Goal: Transaction & Acquisition: Purchase product/service

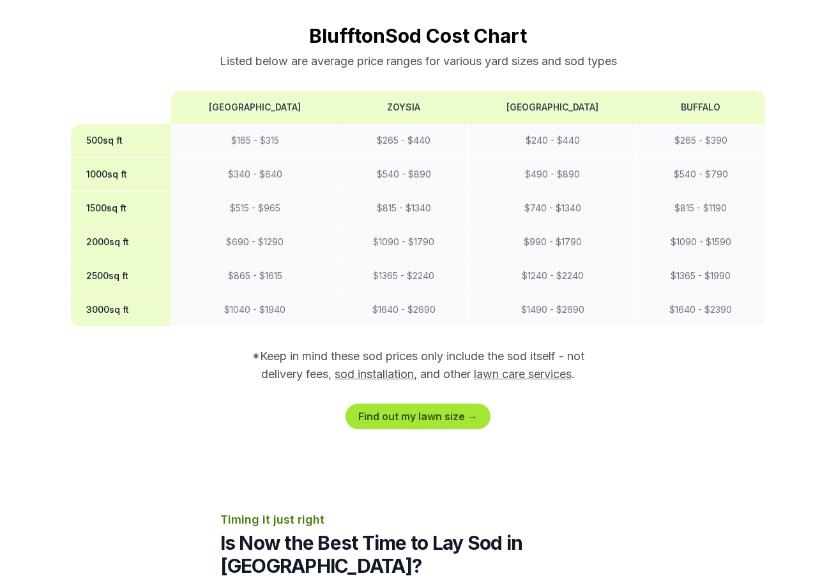
scroll to position [1058, 0]
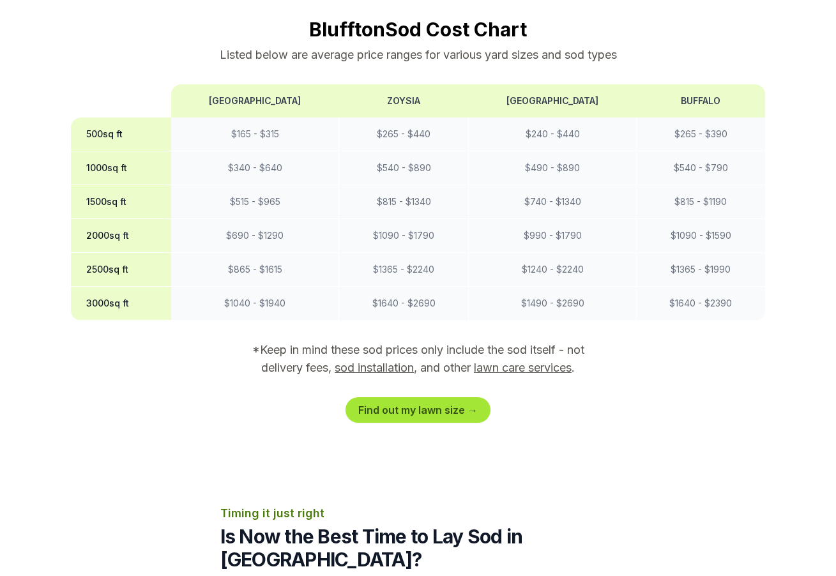
click at [422, 397] on link "Find out my lawn size →" at bounding box center [418, 410] width 145 height 26
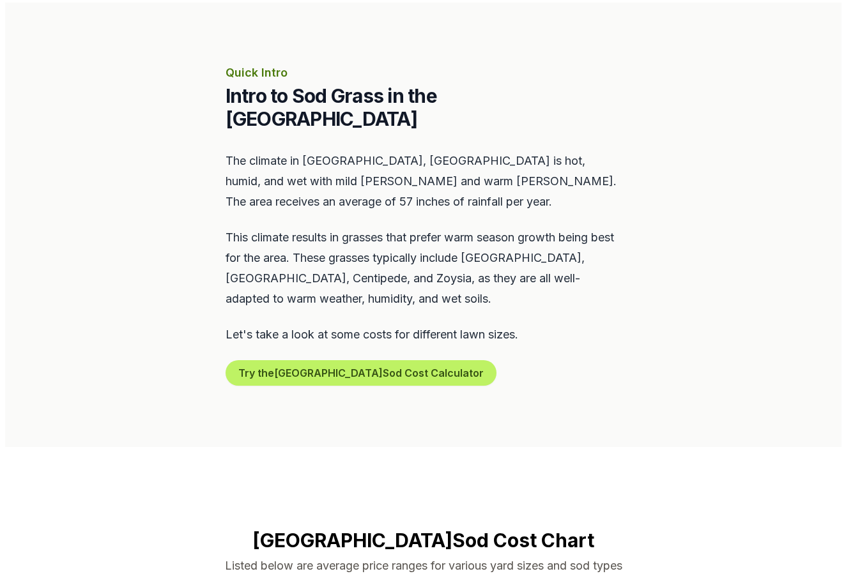
scroll to position [527, 0]
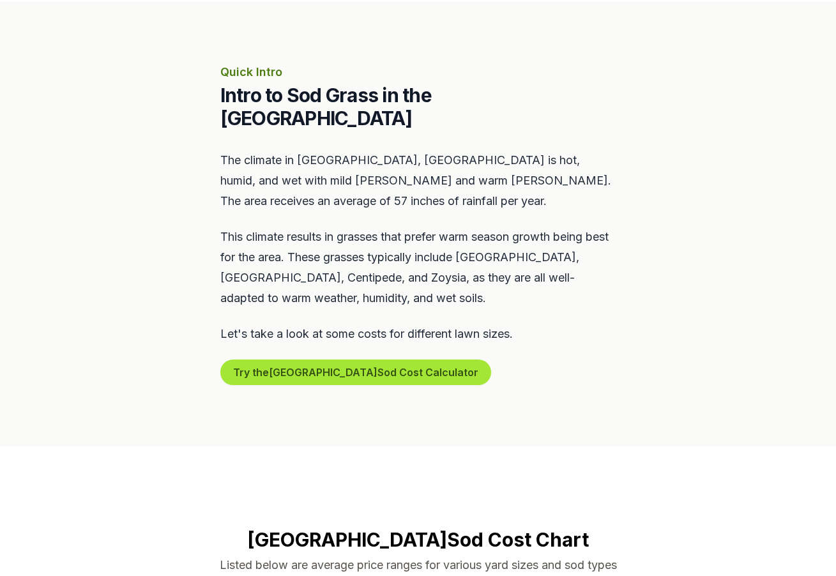
click at [338, 360] on button "Try the Beaufort Sod Cost Calculator" at bounding box center [355, 373] width 271 height 26
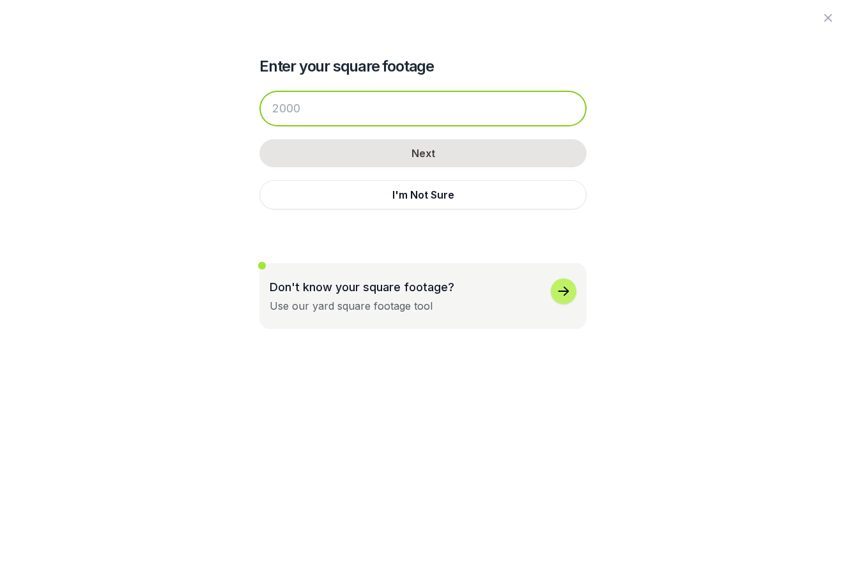
drag, startPoint x: 319, startPoint y: 108, endPoint x: 243, endPoint y: 110, distance: 76.0
click at [243, 110] on div "Enter your square footage Next I'm Not Sure Don't know your square footage? Use…" at bounding box center [422, 164] width 695 height 329
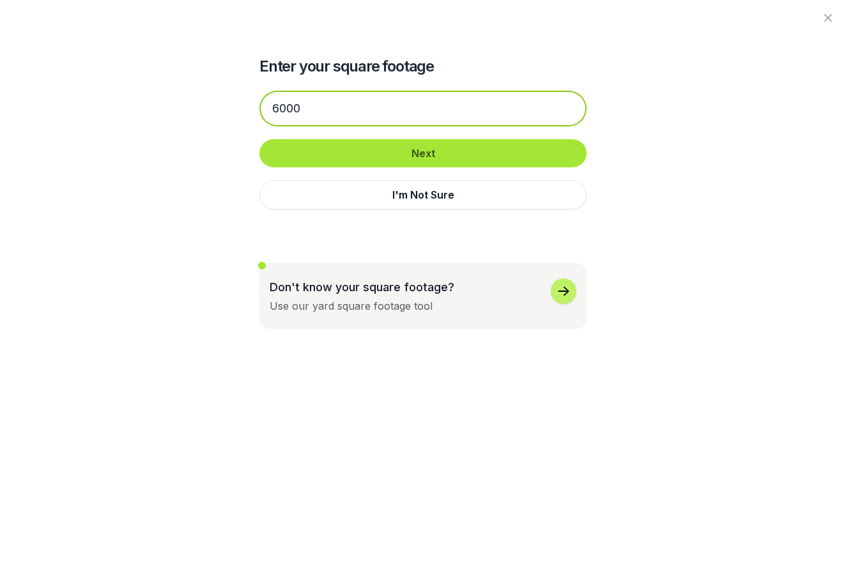
type input "6000"
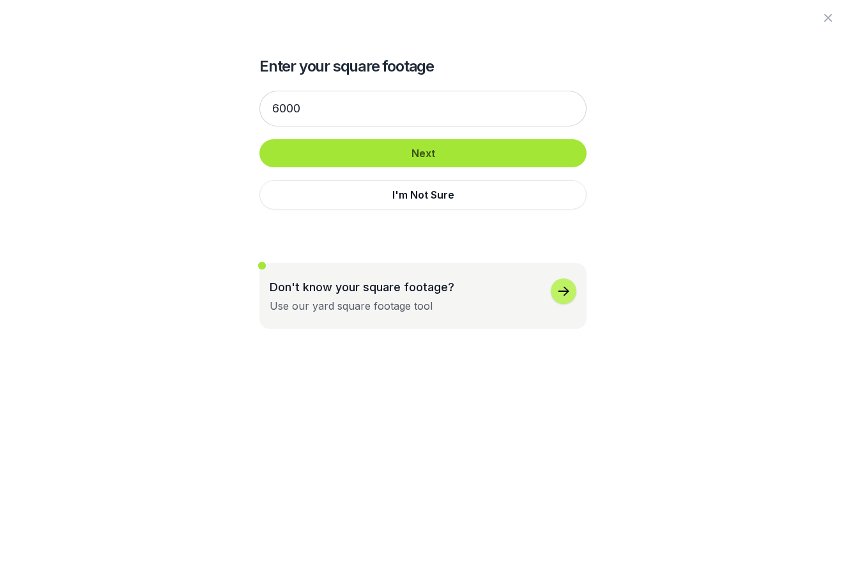
click at [418, 156] on button "Next" at bounding box center [422, 153] width 327 height 28
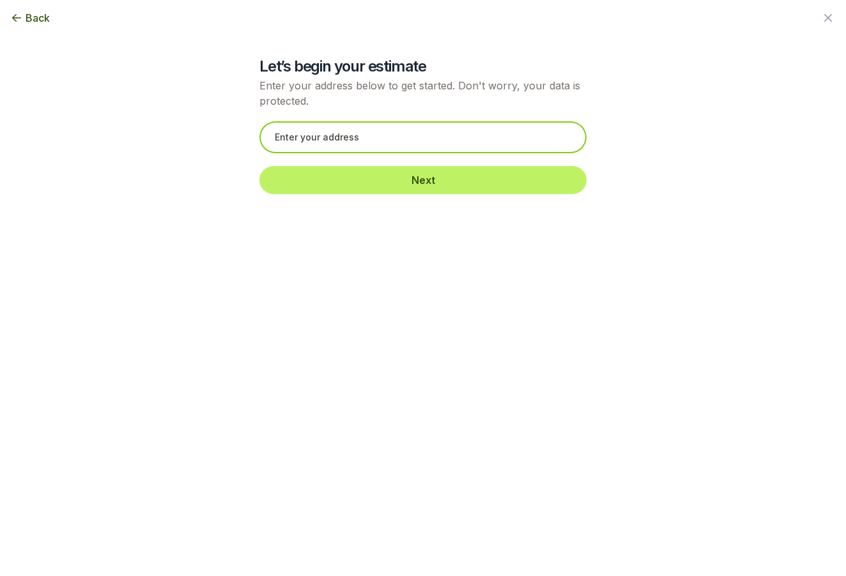
click at [388, 138] on input "text" at bounding box center [422, 137] width 327 height 32
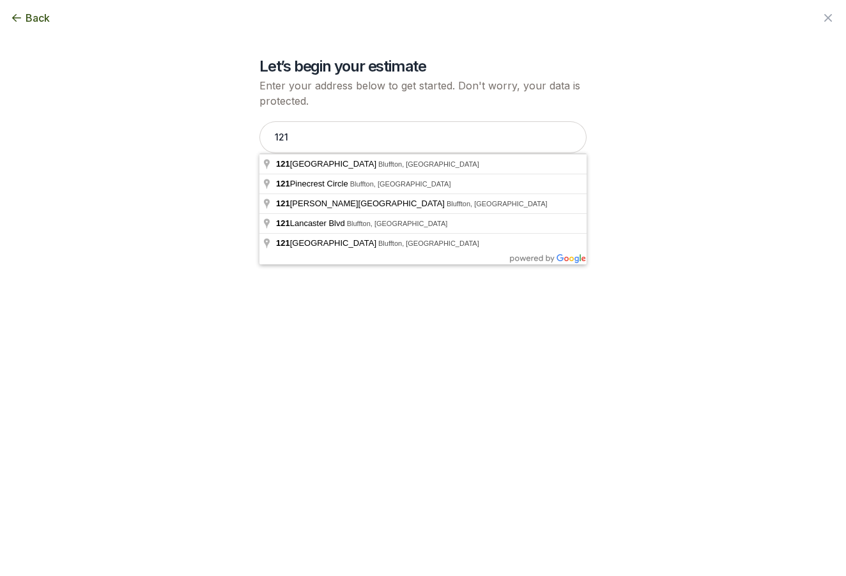
type input "[STREET_ADDRESS]"
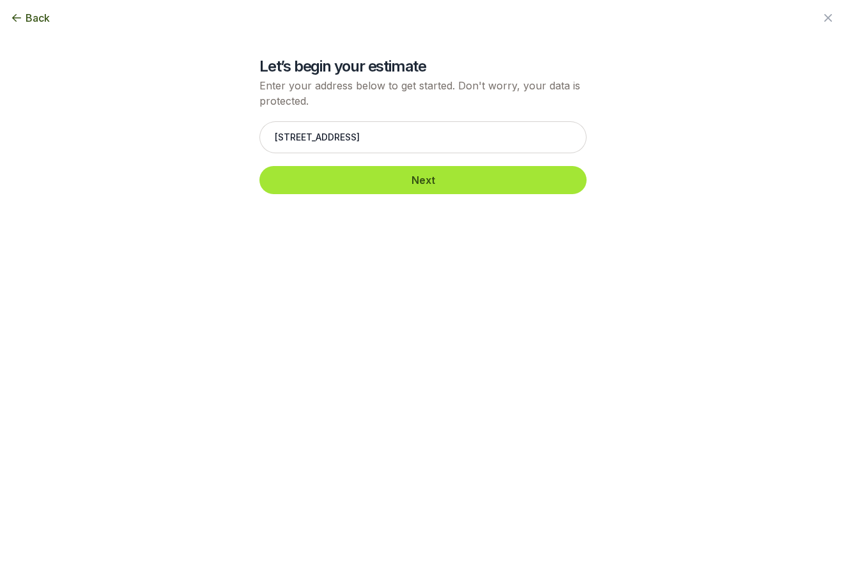
click at [429, 182] on button "Next" at bounding box center [422, 180] width 327 height 28
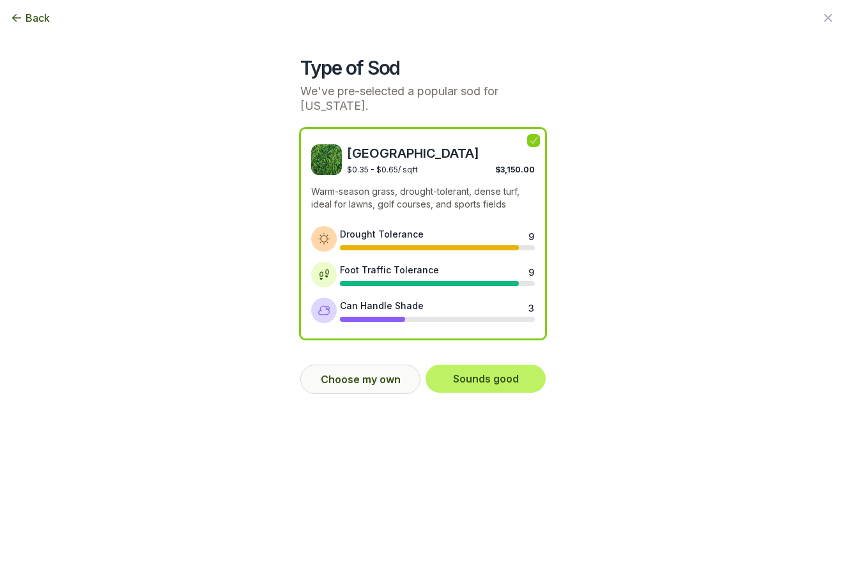
click at [365, 375] on button "Choose my own" at bounding box center [360, 379] width 120 height 29
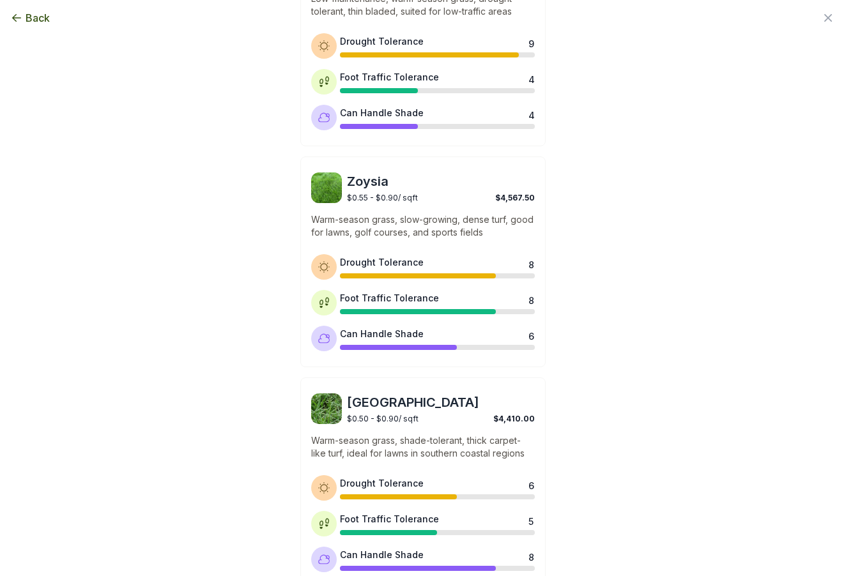
scroll to position [392, 0]
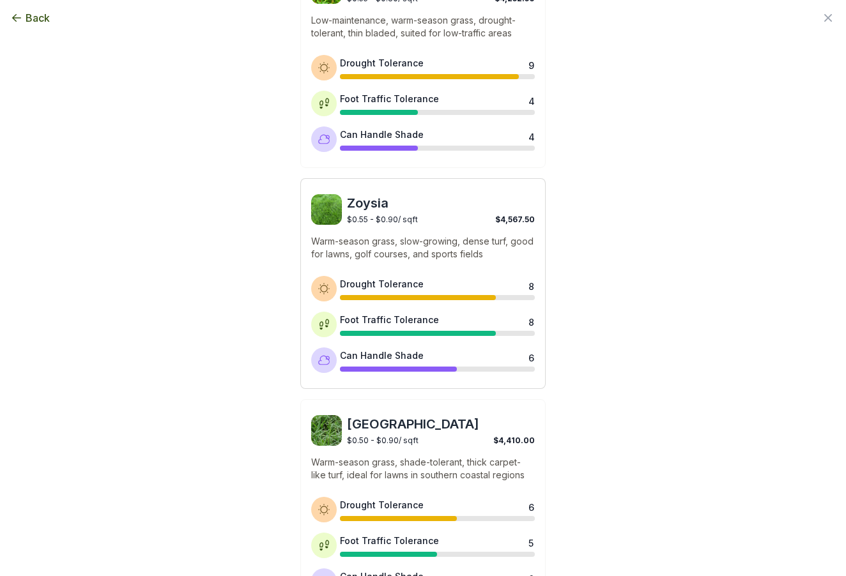
click at [356, 204] on span "Zoysia" at bounding box center [441, 203] width 188 height 18
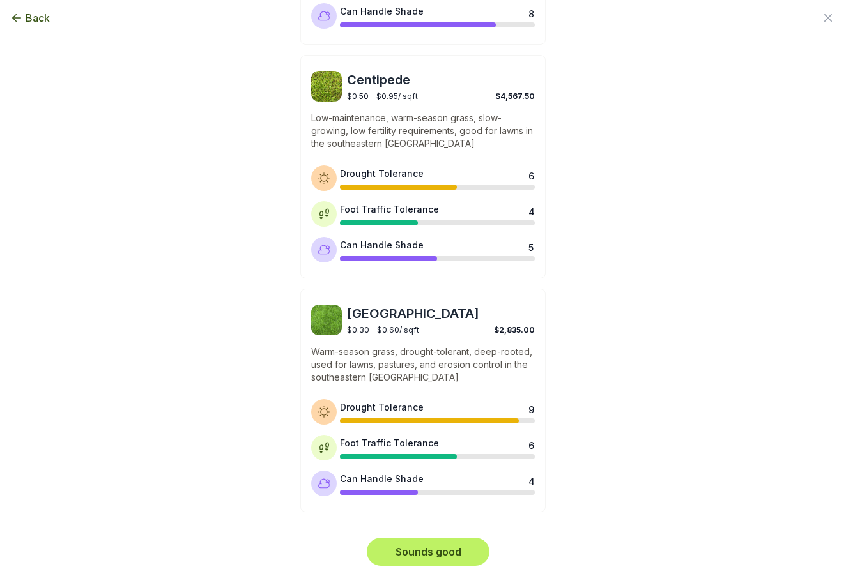
scroll to position [957, 0]
click at [427, 551] on button "Sounds good" at bounding box center [428, 553] width 123 height 28
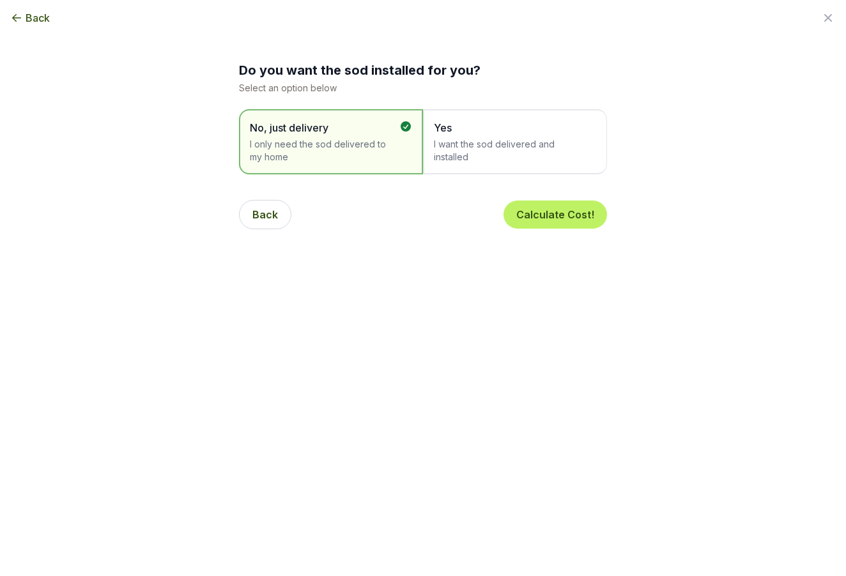
click at [495, 149] on span "I want the sod delivered and installed" at bounding box center [508, 151] width 149 height 26
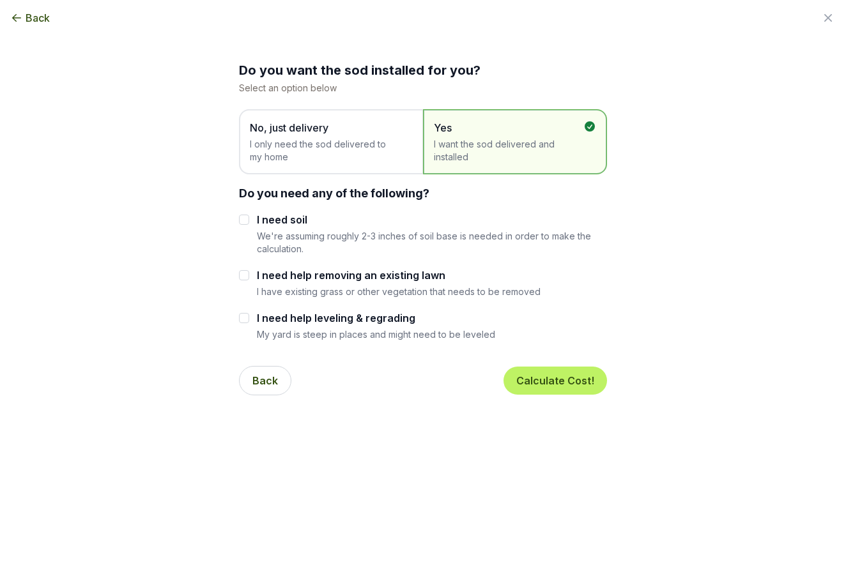
click at [240, 219] on input "I need soil" at bounding box center [244, 220] width 10 height 10
checkbox input "true"
click at [239, 274] on input "I need help removing an existing lawn" at bounding box center [244, 275] width 10 height 10
checkbox input "true"
click at [551, 380] on button "Calculate Cost!" at bounding box center [554, 381] width 103 height 28
